Goal: Transaction & Acquisition: Purchase product/service

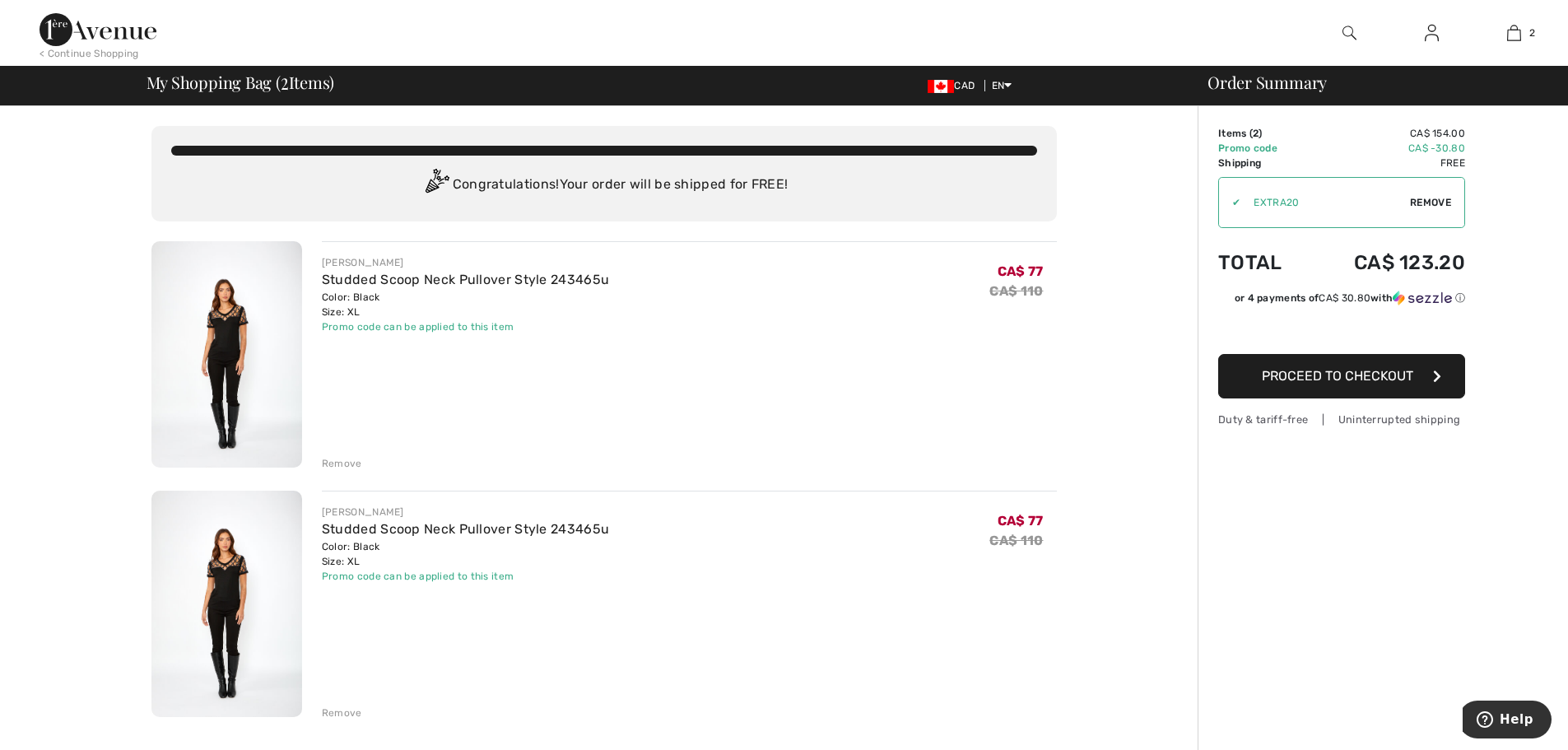
click at [338, 712] on div "Remove" at bounding box center [342, 713] width 40 height 14
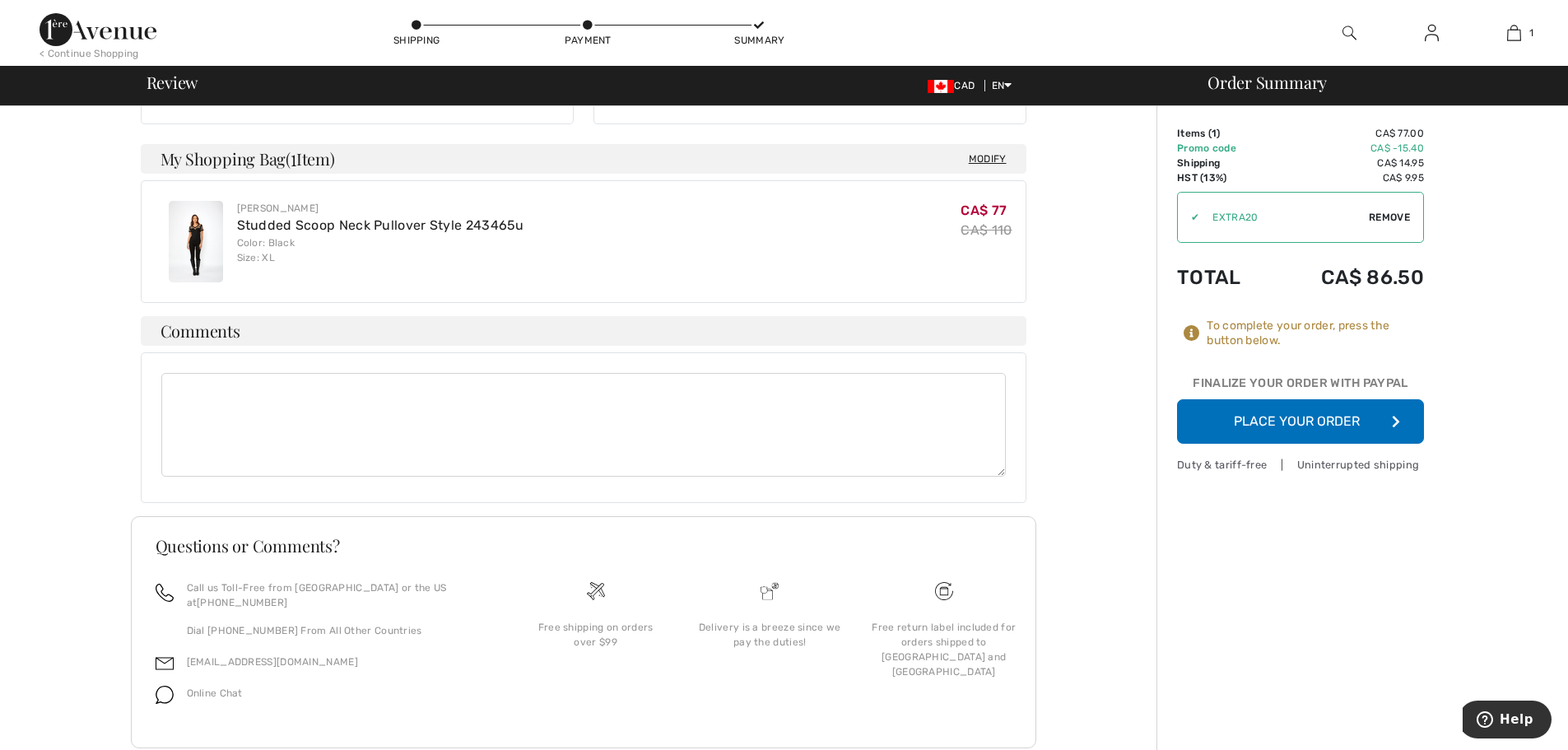
scroll to position [392, 0]
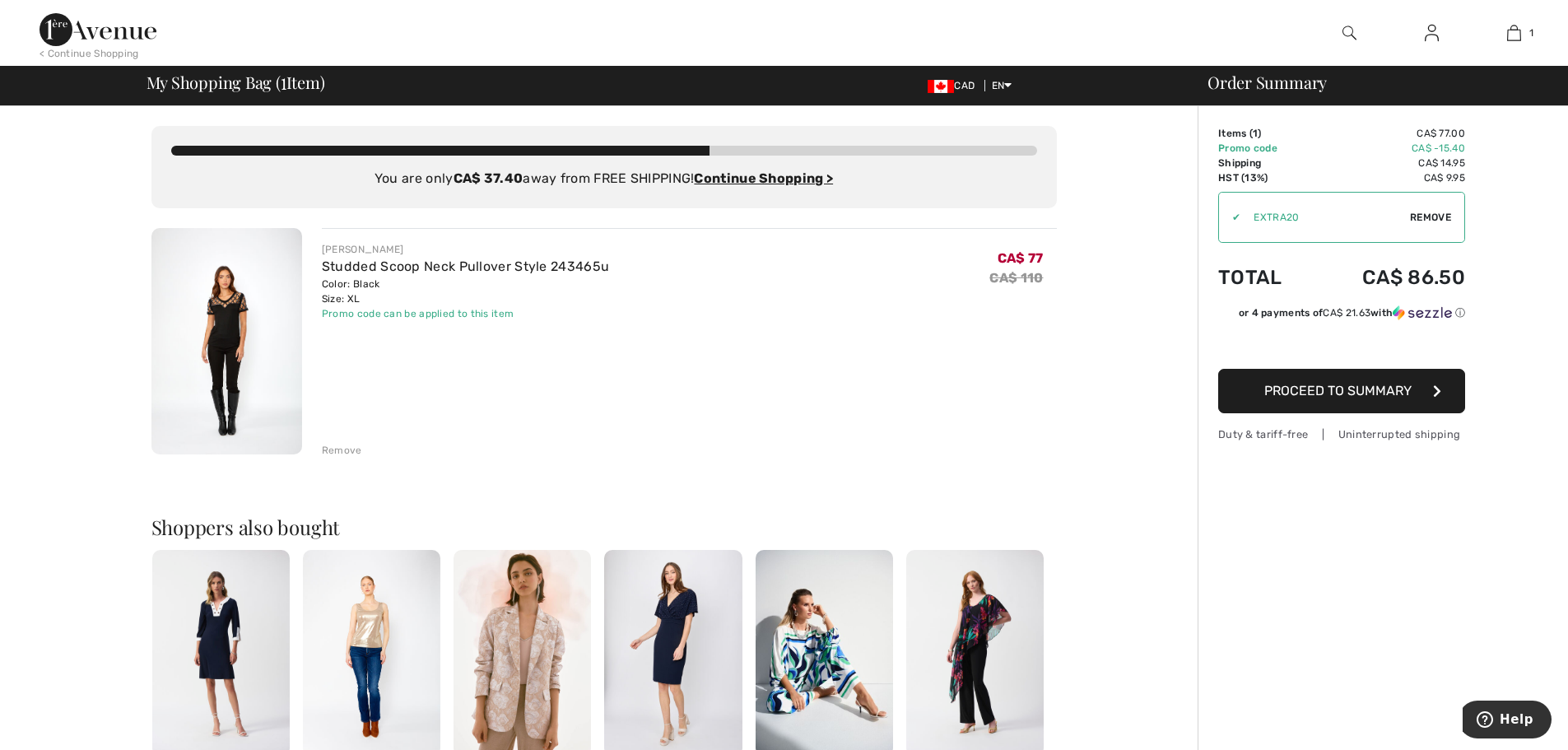
click at [1317, 393] on span "Proceed to Summary" at bounding box center [1338, 390] width 147 height 15
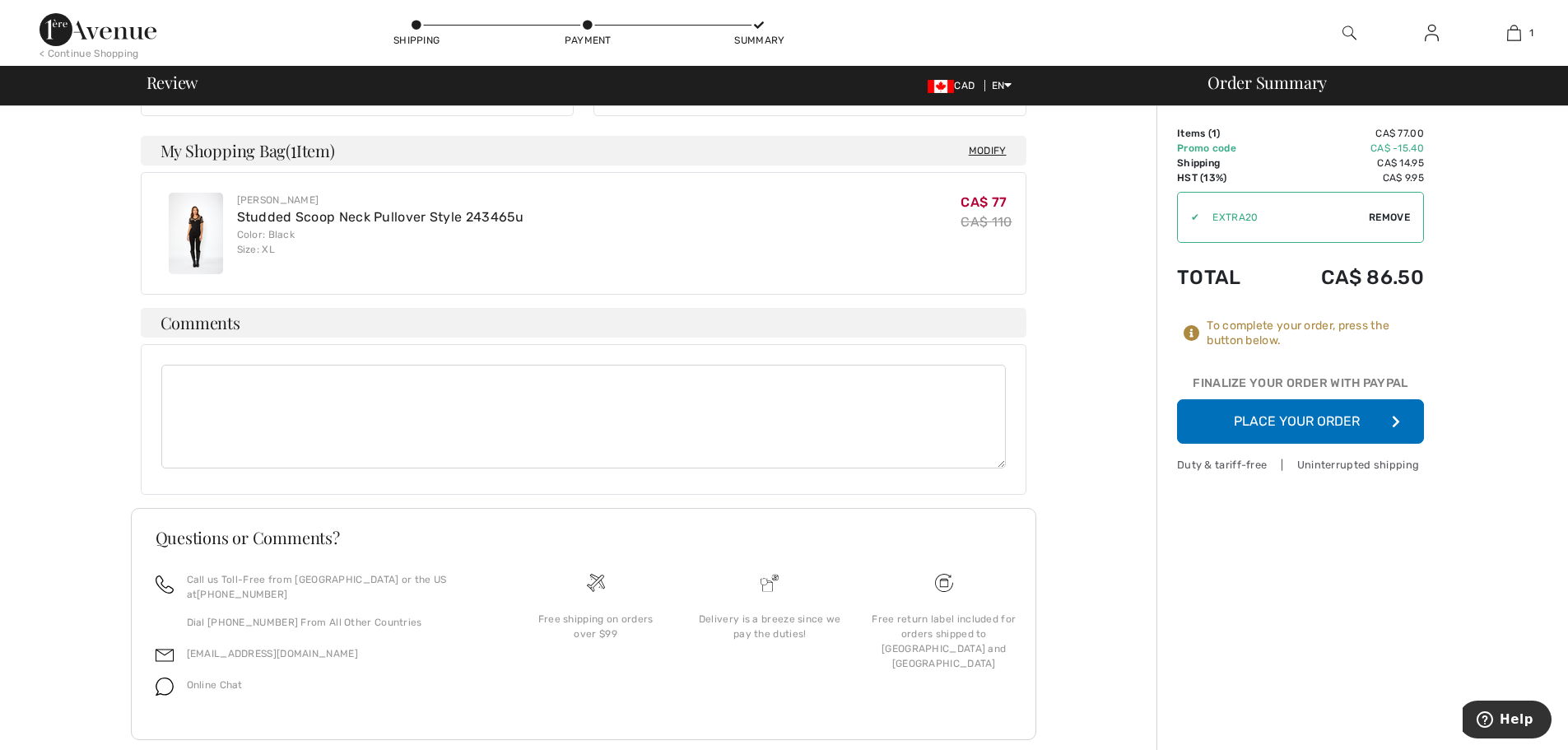
scroll to position [392, 0]
click at [1292, 423] on button "Place Your Order" at bounding box center [1300, 422] width 247 height 44
